Goal: Navigation & Orientation: Find specific page/section

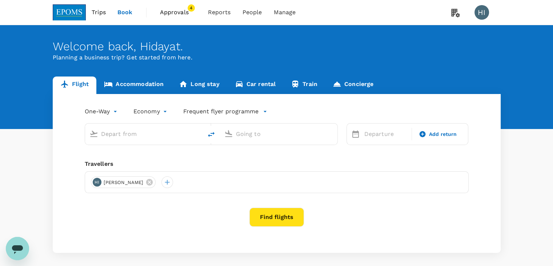
click at [183, 13] on span "Approvals" at bounding box center [178, 12] width 36 height 9
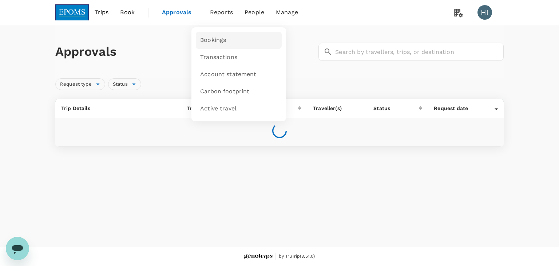
click at [212, 41] on span "Bookings" at bounding box center [213, 40] width 26 height 8
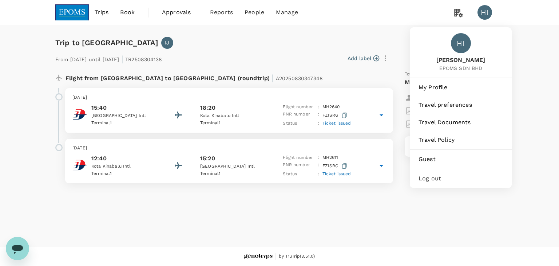
click at [478, 13] on div "HI" at bounding box center [484, 12] width 15 height 15
click at [451, 175] on span "Log out" at bounding box center [460, 178] width 84 height 9
